Goal: Task Accomplishment & Management: Complete application form

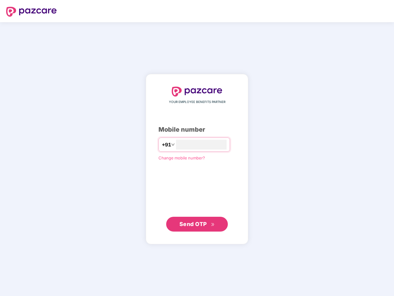
click at [197, 148] on input "number" at bounding box center [201, 145] width 51 height 10
click at [31, 12] on img at bounding box center [31, 12] width 51 height 10
click at [161, 144] on span "+91" at bounding box center [165, 145] width 9 height 8
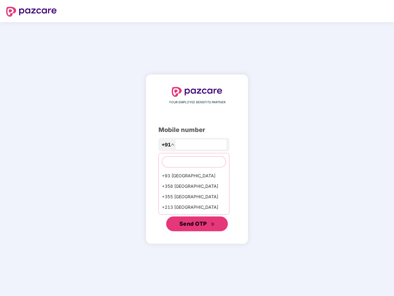
click at [197, 224] on span "Send OTP" at bounding box center [192, 223] width 27 height 6
